Goal: Task Accomplishment & Management: Use online tool/utility

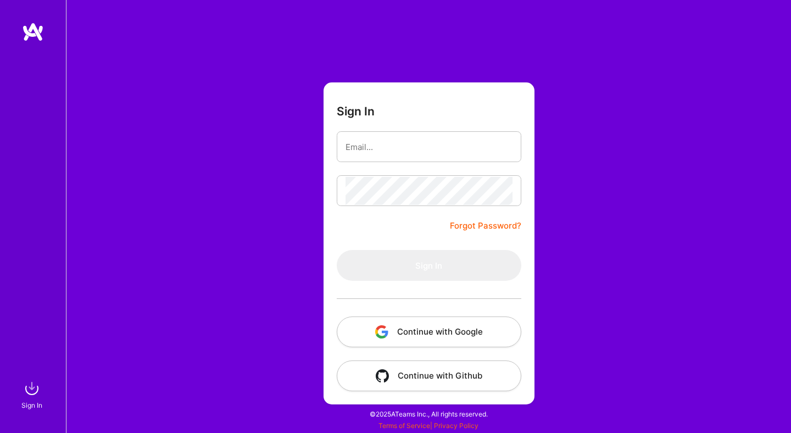
type input "[EMAIL_ADDRESS][DOMAIN_NAME]"
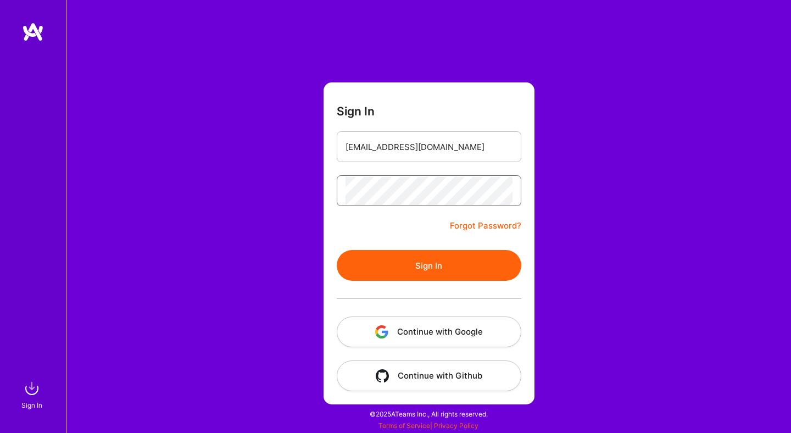
click at [337, 250] on button "Sign In" at bounding box center [429, 265] width 185 height 31
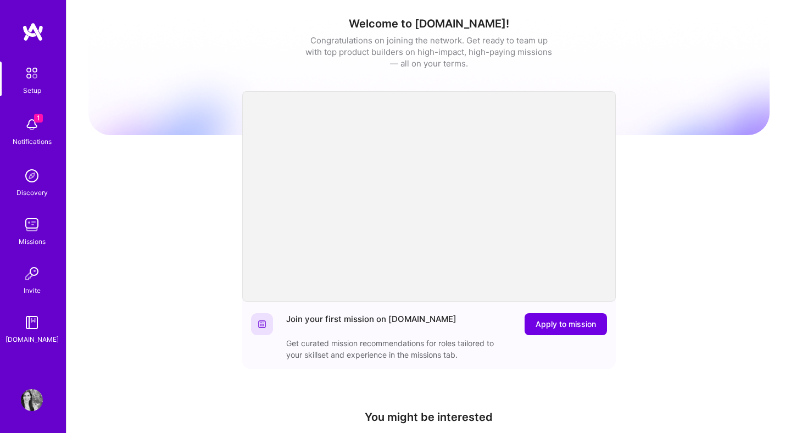
click at [34, 123] on img at bounding box center [32, 125] width 22 height 22
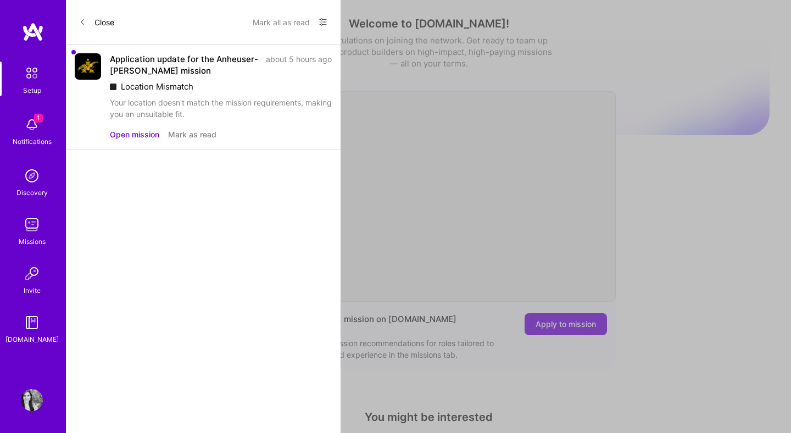
click at [209, 85] on div "Location Mismatch" at bounding box center [221, 87] width 222 height 12
click at [187, 135] on button "Mark as read" at bounding box center [192, 135] width 48 height 12
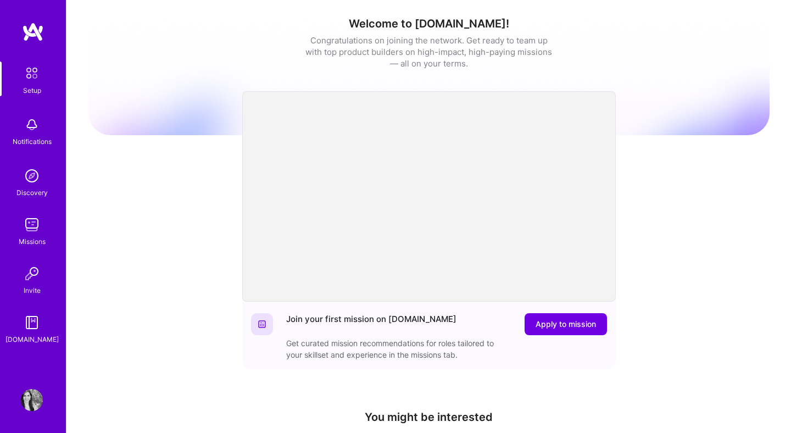
click at [35, 239] on div "Missions" at bounding box center [32, 242] width 27 height 12
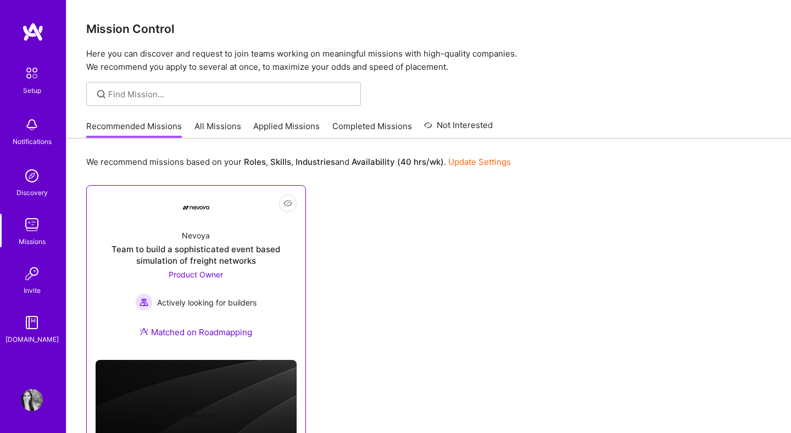
scroll to position [76, 0]
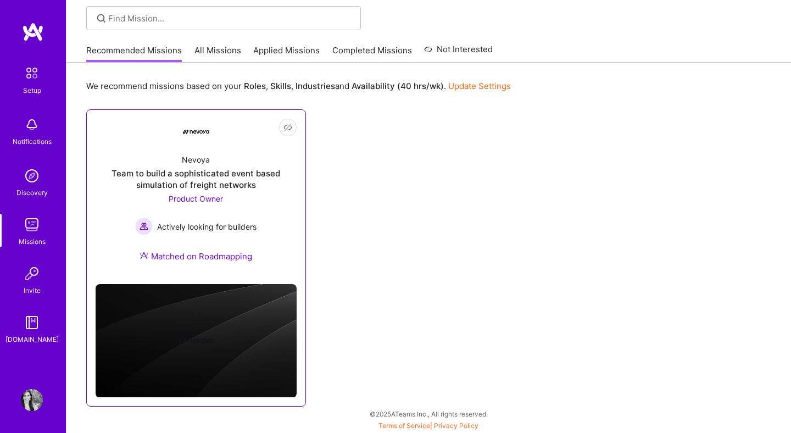
click at [226, 181] on div "Team to build a sophisticated event based simulation of freight networks" at bounding box center [196, 179] width 201 height 23
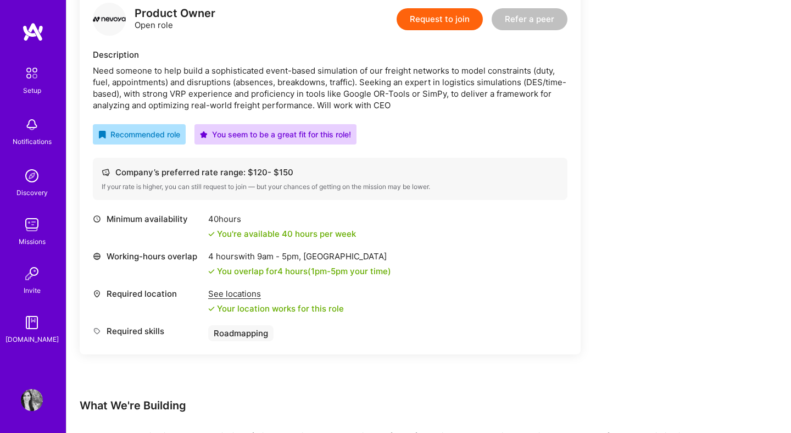
scroll to position [145, 0]
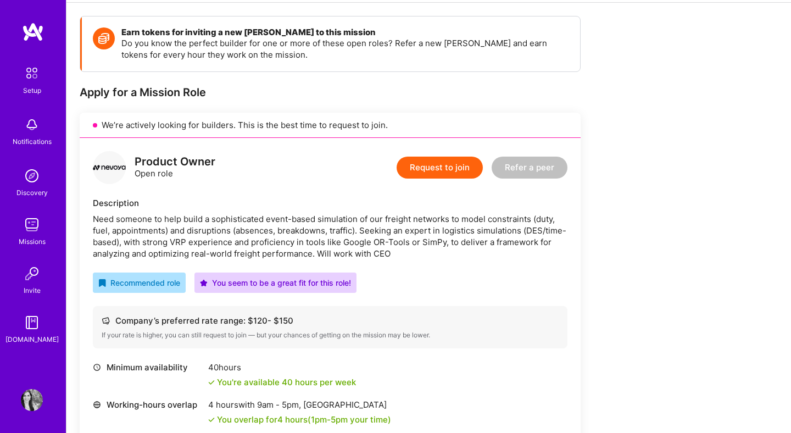
click at [34, 181] on img at bounding box center [32, 176] width 22 height 22
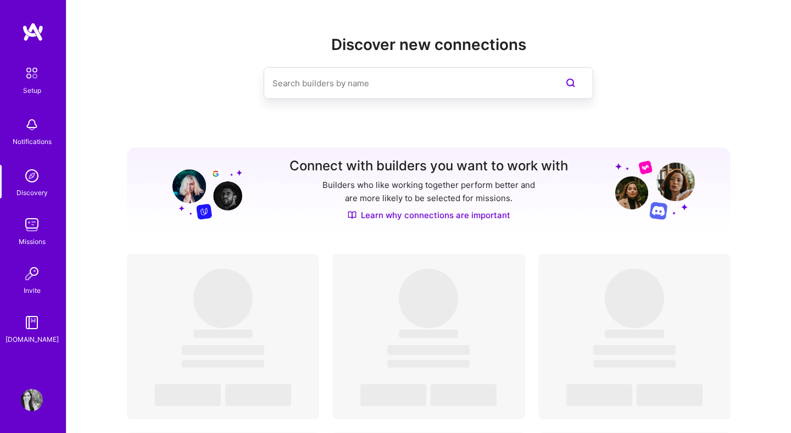
click at [32, 229] on img at bounding box center [32, 225] width 22 height 22
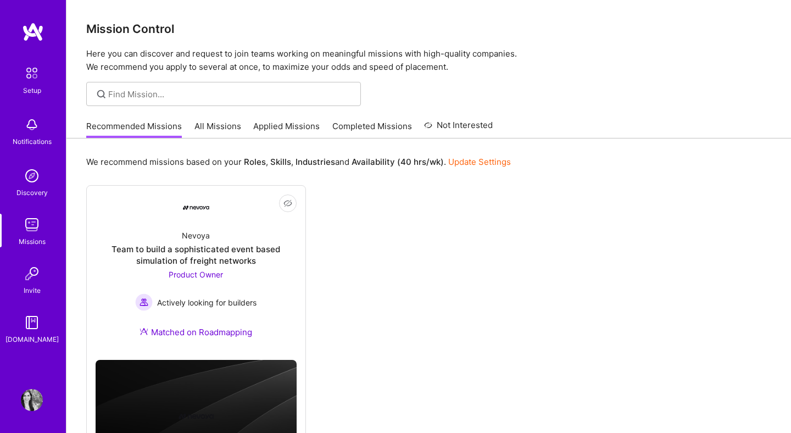
click at [225, 130] on link "All Missions" at bounding box center [218, 129] width 47 height 18
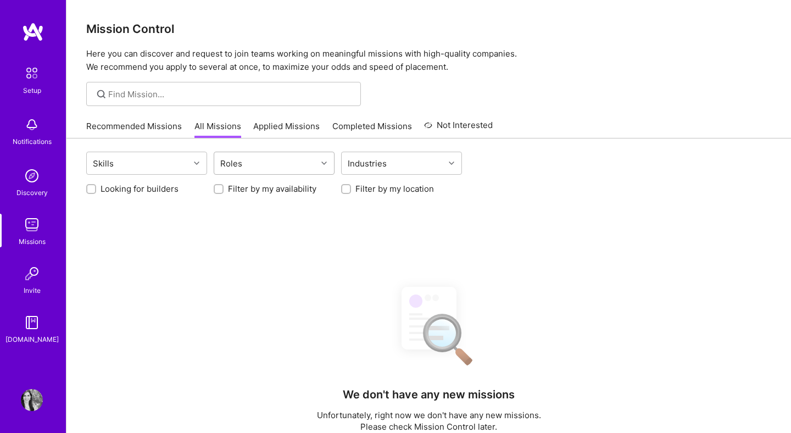
click at [307, 162] on div "Roles" at bounding box center [265, 163] width 103 height 22
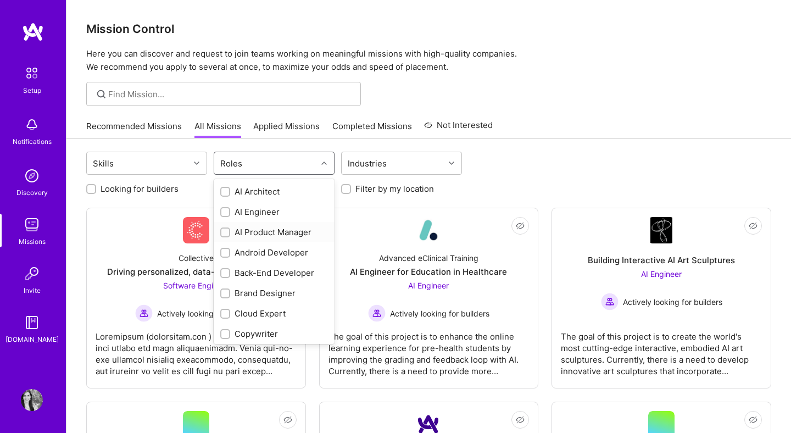
click at [228, 235] on input "checkbox" at bounding box center [227, 233] width 8 height 8
checkbox input "true"
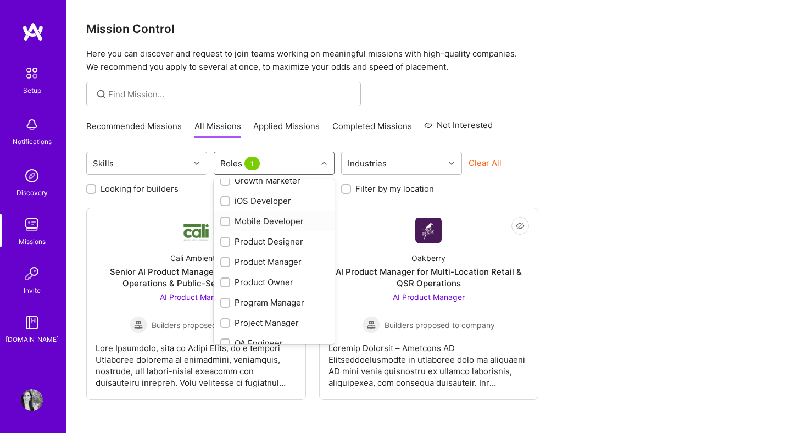
scroll to position [304, 0]
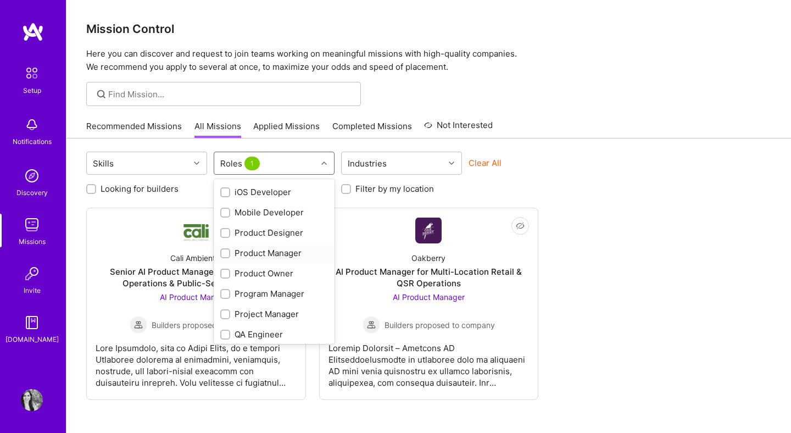
click at [225, 251] on input "checkbox" at bounding box center [227, 254] width 8 height 8
checkbox input "true"
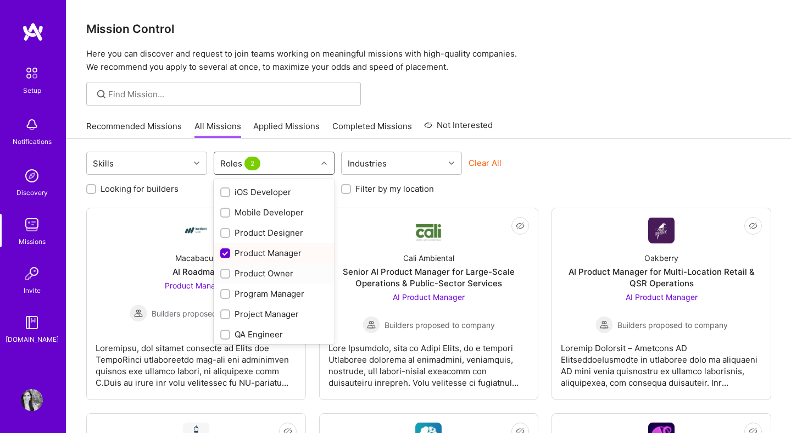
click at [225, 273] on input "checkbox" at bounding box center [227, 274] width 8 height 8
checkbox input "true"
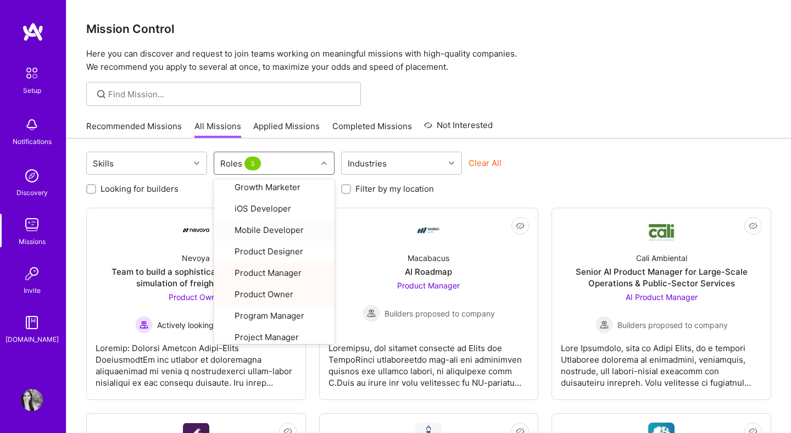
click at [489, 94] on div at bounding box center [429, 94] width 725 height 24
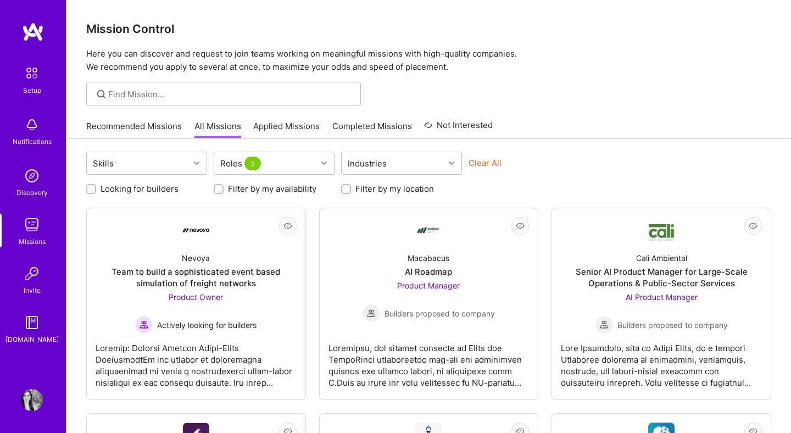
click at [159, 182] on div "Looking for builders Filter by my availability Filter by my location" at bounding box center [428, 186] width 685 height 17
click at [159, 190] on label "Looking for builders" at bounding box center [140, 189] width 78 height 12
click at [96, 190] on input "Looking for builders" at bounding box center [92, 190] width 8 height 8
checkbox input "true"
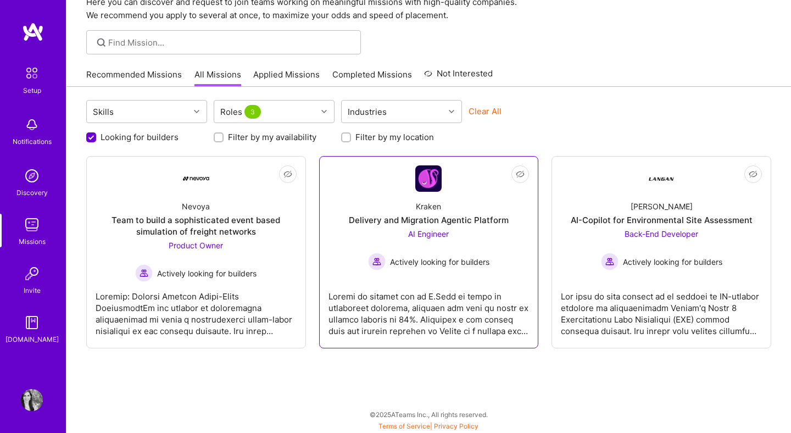
scroll to position [0, 0]
